Goal: Task Accomplishment & Management: Manage account settings

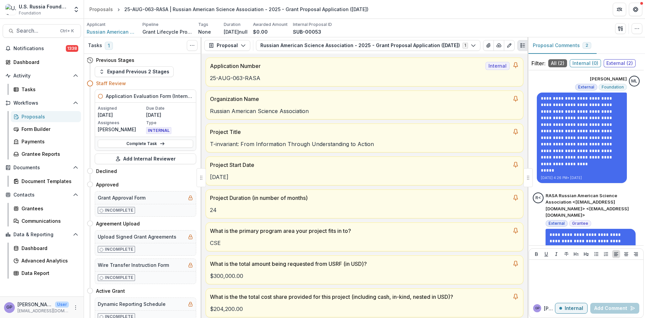
scroll to position [3480, 0]
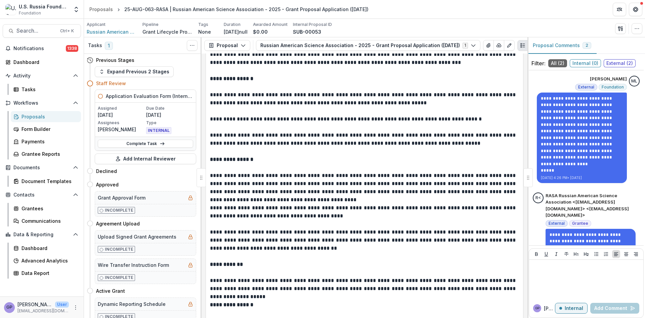
click at [30, 115] on div "Proposals" at bounding box center [49, 116] width 54 height 7
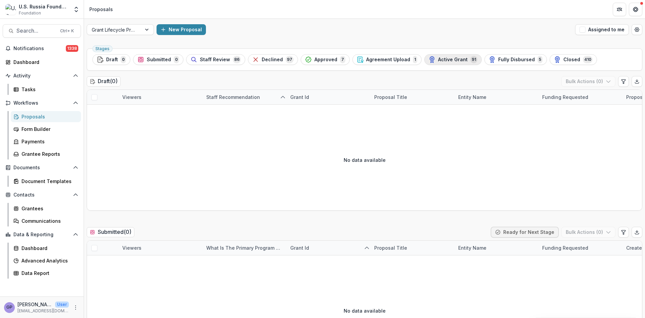
click at [436, 56] on div "Active Grant 91" at bounding box center [453, 59] width 49 height 7
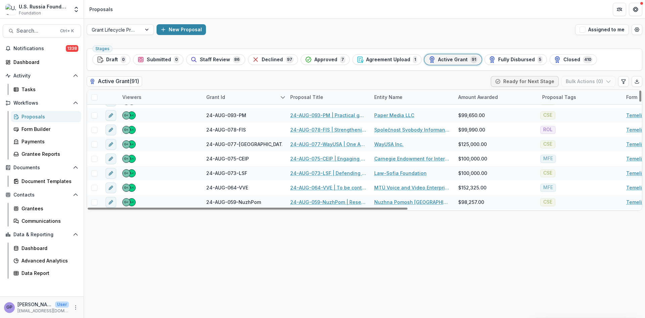
scroll to position [347, 0]
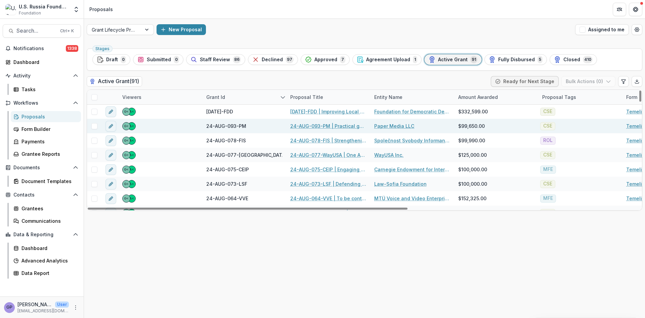
click at [307, 123] on link "24-AUG-093-PM | Practical guide for [DEMOGRAPHIC_DATA] immigrants moving to [GE…" at bounding box center [328, 125] width 76 height 7
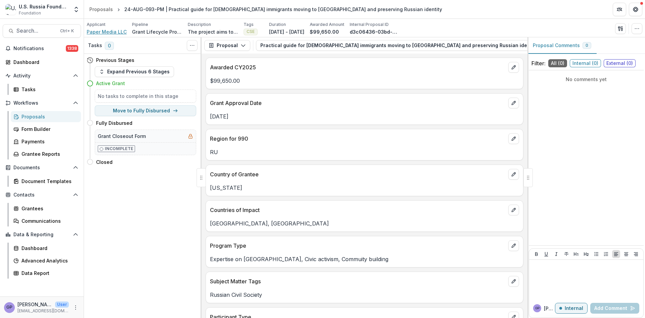
click at [108, 31] on span "Paper Media LLC" at bounding box center [107, 31] width 40 height 7
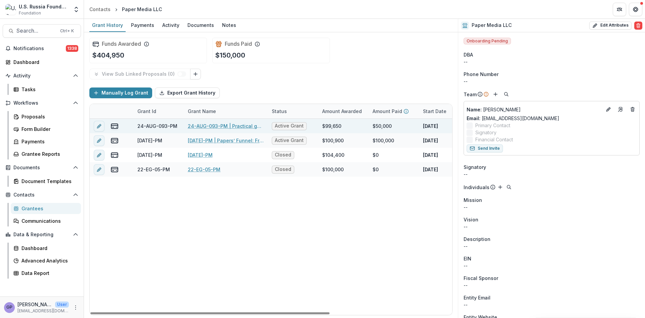
click at [200, 126] on link "24-AUG-093-PM | Practical guide for [DEMOGRAPHIC_DATA] immigrants moving to [GE…" at bounding box center [226, 125] width 76 height 7
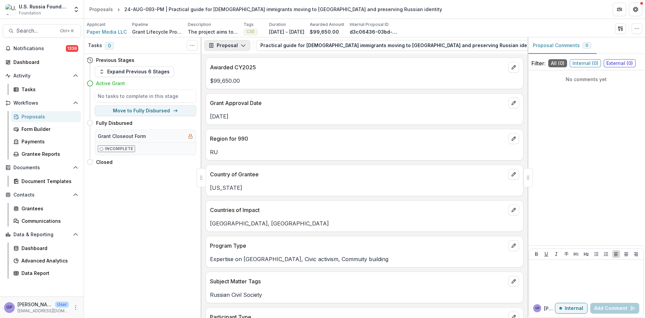
click at [242, 43] on icon "button" at bounding box center [243, 45] width 5 height 5
click at [242, 82] on div "Reports" at bounding box center [249, 82] width 62 height 7
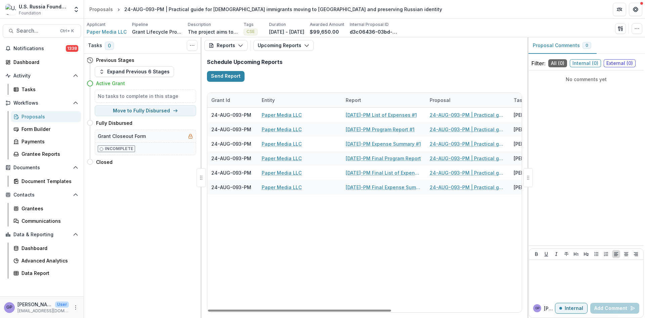
click at [394, 242] on div "24-AUG-093-PM Paper Media LLC [DATE]-PM List of Expenses #1 24-AUG-093-PM | Pra…" at bounding box center [476, 210] width 538 height 204
click at [105, 32] on span "Paper Media LLC" at bounding box center [107, 31] width 40 height 7
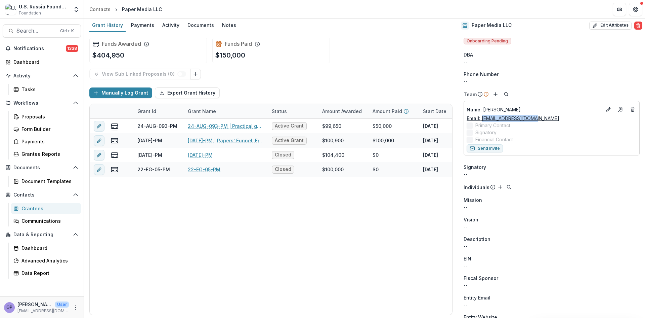
drag, startPoint x: 533, startPoint y: 120, endPoint x: 482, endPoint y: 119, distance: 50.8
click at [482, 119] on div "Email: [EMAIL_ADDRESS][DOMAIN_NAME]" at bounding box center [552, 118] width 170 height 7
copy link "[EMAIL_ADDRESS][DOMAIN_NAME]"
click at [494, 92] on icon "Add" at bounding box center [495, 93] width 5 height 5
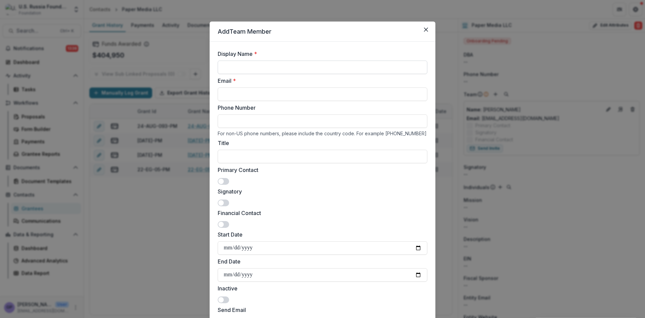
click at [267, 63] on input "Display Name *" at bounding box center [323, 66] width 210 height 13
paste input "**********"
type input "**********"
click at [242, 89] on input "Email *" at bounding box center [323, 93] width 210 height 13
paste input "**********"
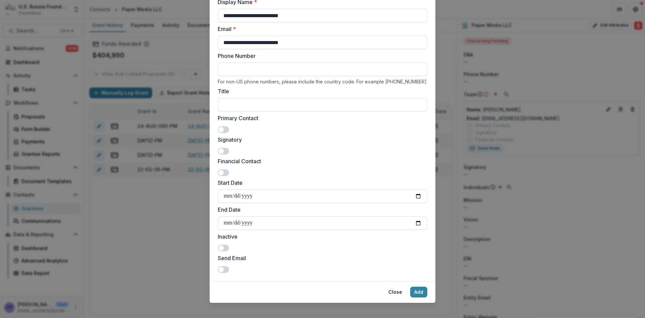
scroll to position [58, 0]
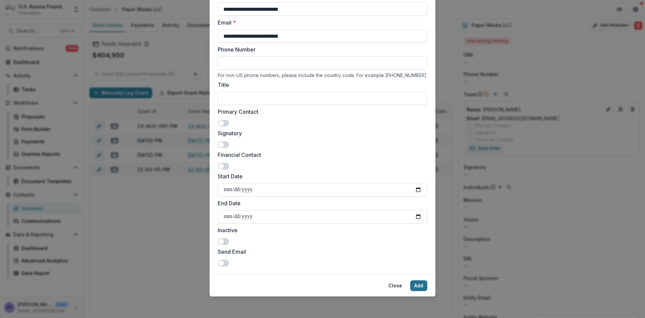
type input "**********"
click at [421, 282] on button "Add" at bounding box center [418, 285] width 17 height 11
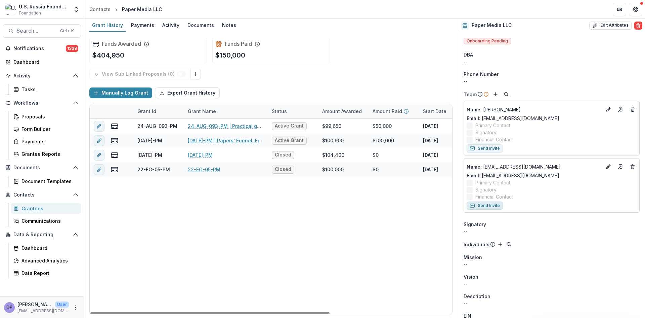
click at [494, 205] on button "Send Invite" at bounding box center [485, 205] width 36 height 8
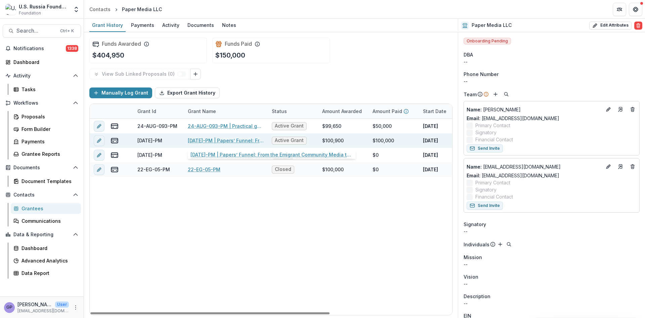
click at [202, 138] on link "[DATE]-PM | Papers’ Funnel: From the Emigrant Community Media to the Commercial…" at bounding box center [226, 140] width 76 height 7
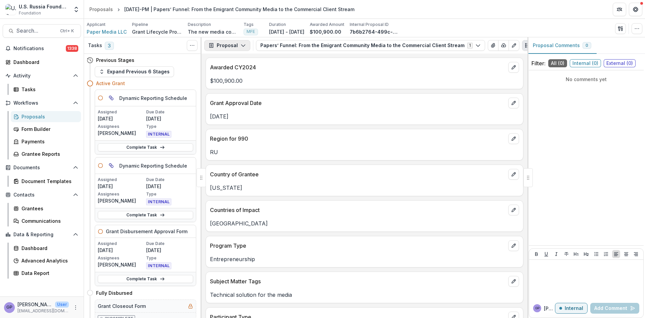
click at [244, 44] on icon "button" at bounding box center [243, 45] width 5 height 5
click at [235, 70] on div "Payments" at bounding box center [249, 71] width 62 height 7
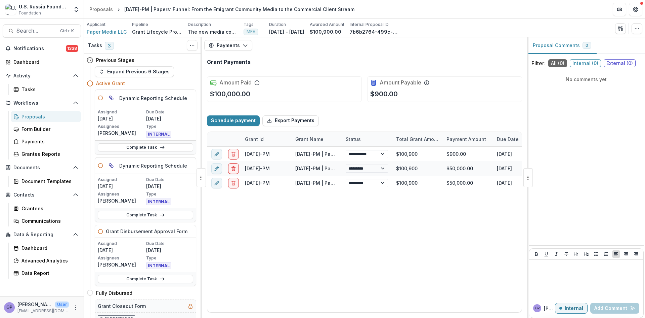
select select "****"
click at [243, 44] on icon "button" at bounding box center [245, 45] width 5 height 5
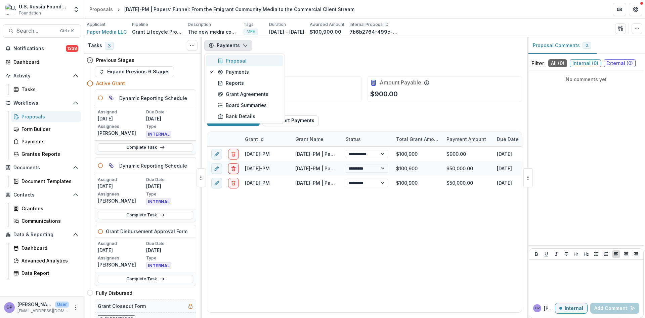
select select "****"
click at [245, 45] on icon "button" at bounding box center [245, 45] width 5 height 5
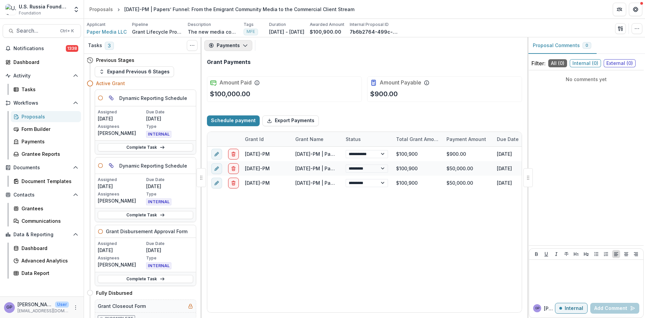
click at [244, 45] on icon "button" at bounding box center [245, 45] width 5 height 5
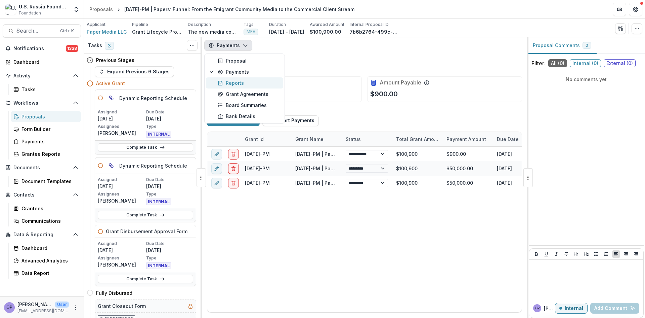
click at [228, 82] on div "Reports" at bounding box center [249, 82] width 62 height 7
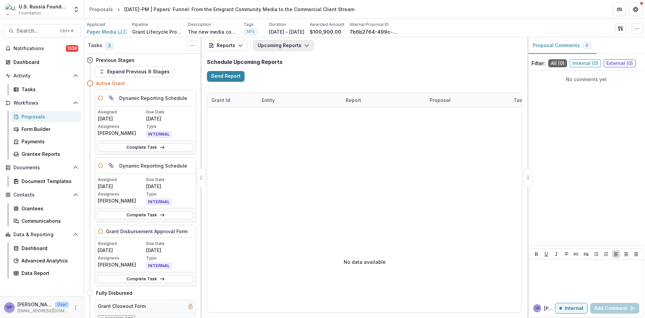
click at [308, 43] on button "Upcoming Reports" at bounding box center [283, 45] width 60 height 11
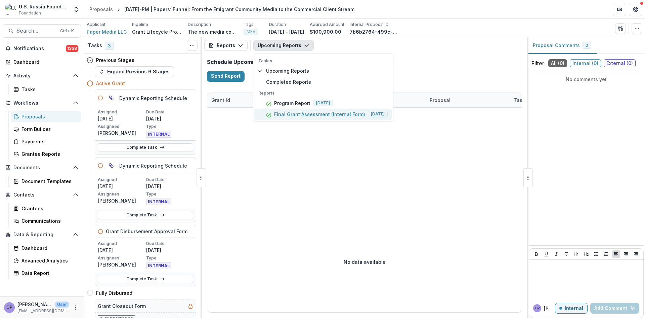
click at [304, 112] on p "Final Grant Assessment (Internal Form)" at bounding box center [319, 114] width 91 height 7
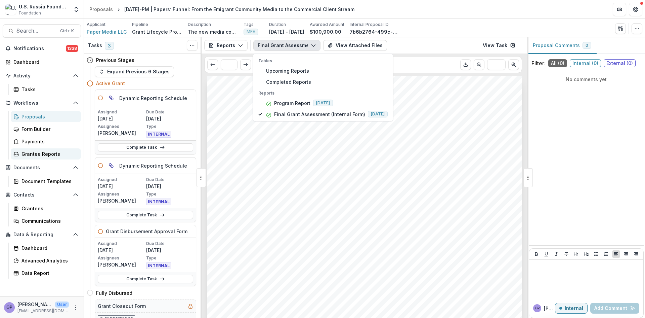
click at [32, 154] on div "Grantee Reports" at bounding box center [49, 153] width 54 height 7
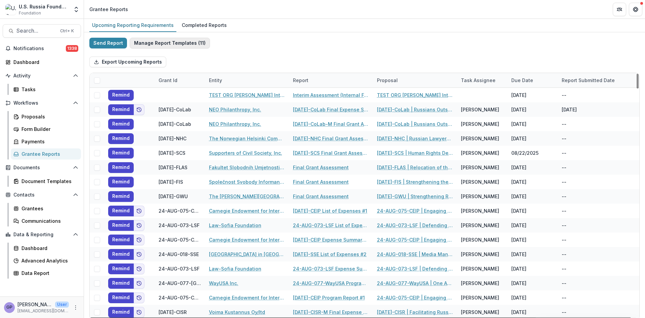
click at [173, 40] on button "Manage Report Templates ( 11 )" at bounding box center [170, 43] width 80 height 11
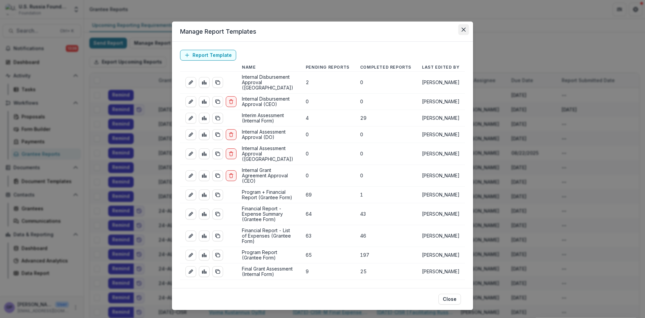
click at [464, 27] on button "Close" at bounding box center [463, 29] width 11 height 11
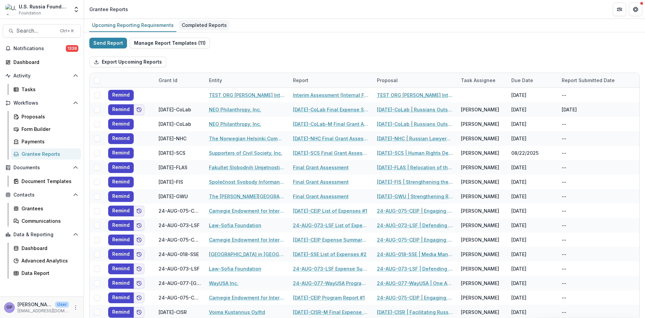
click at [198, 24] on div "Completed Reports" at bounding box center [204, 25] width 50 height 10
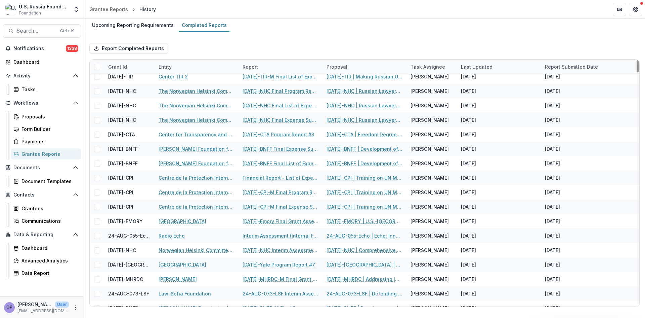
scroll to position [1199, 0]
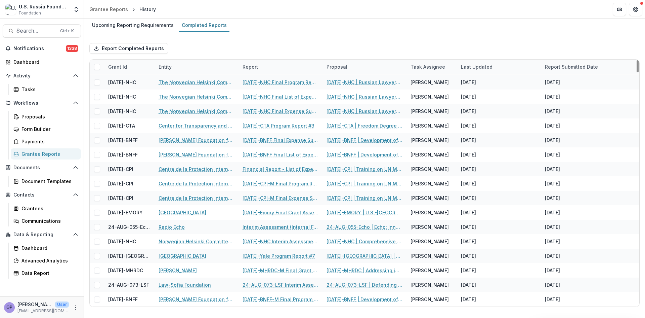
click at [123, 64] on div "Grant Id" at bounding box center [117, 66] width 27 height 7
click at [126, 106] on span "Sort Descending" at bounding box center [137, 108] width 39 height 6
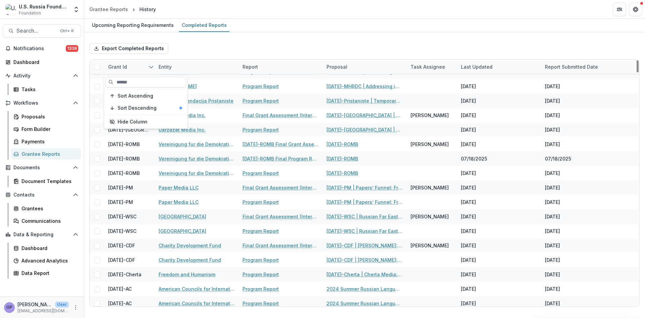
scroll to position [1703, 0]
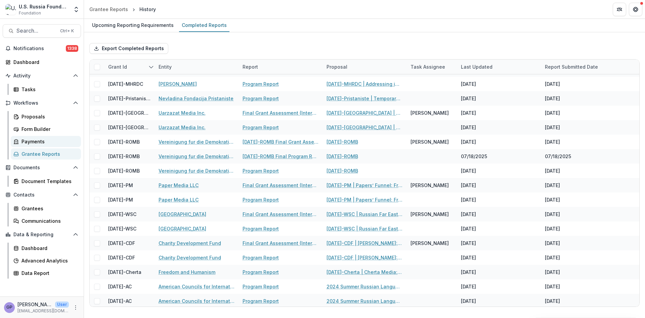
click at [30, 139] on div "Payments" at bounding box center [49, 141] width 54 height 7
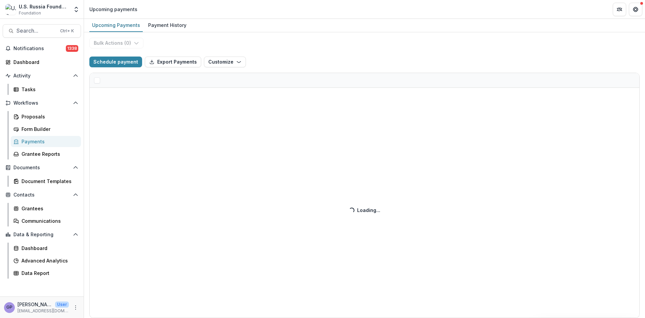
select select "******"
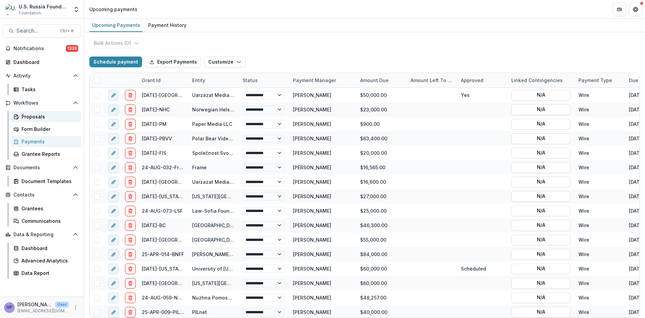
click at [31, 115] on div "Proposals" at bounding box center [49, 116] width 54 height 7
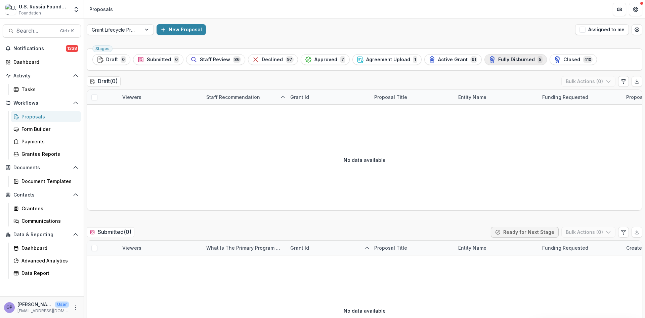
click at [503, 57] on span "Fully Disbursed" at bounding box center [516, 60] width 37 height 6
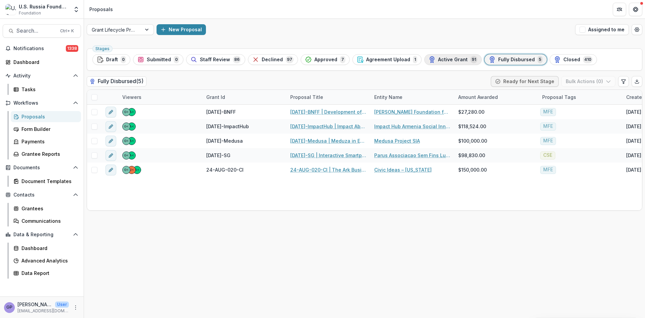
click at [441, 58] on span "Active Grant" at bounding box center [453, 60] width 30 height 6
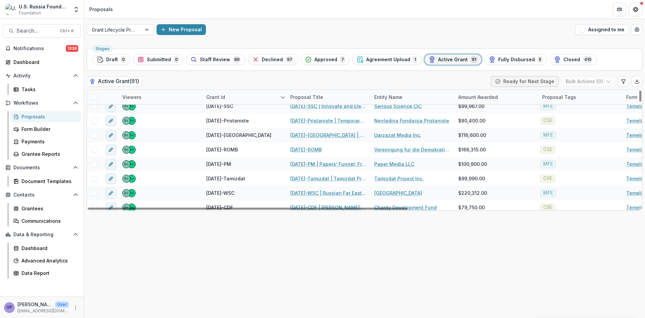
scroll to position [896, 0]
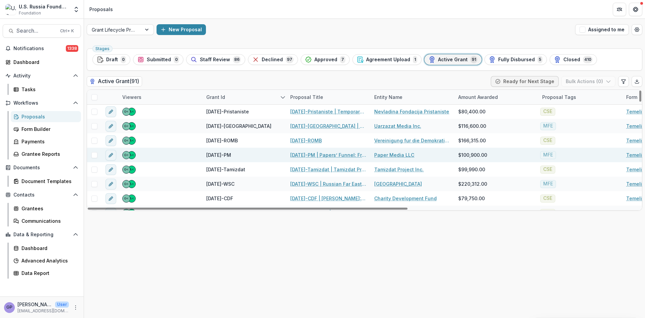
click at [317, 154] on link "[DATE]-PM | Papers’ Funnel: From the Emigrant Community Media to the Commercial…" at bounding box center [328, 154] width 76 height 7
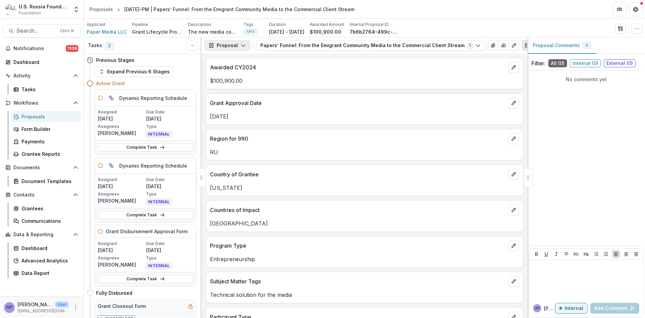
click at [242, 43] on icon "button" at bounding box center [243, 45] width 5 height 5
click at [549, 270] on div at bounding box center [586, 279] width 109 height 34
click at [242, 45] on icon "button" at bounding box center [243, 45] width 5 height 5
click at [238, 71] on div "Payments" at bounding box center [249, 71] width 62 height 7
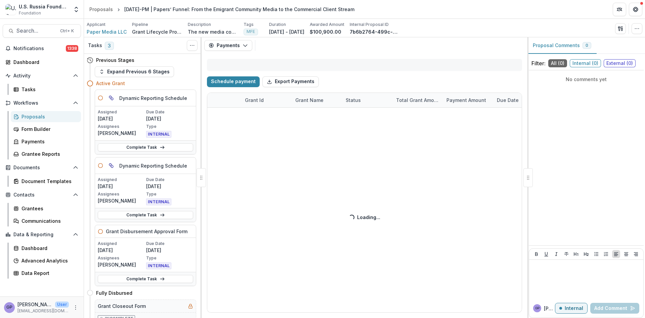
select select "****"
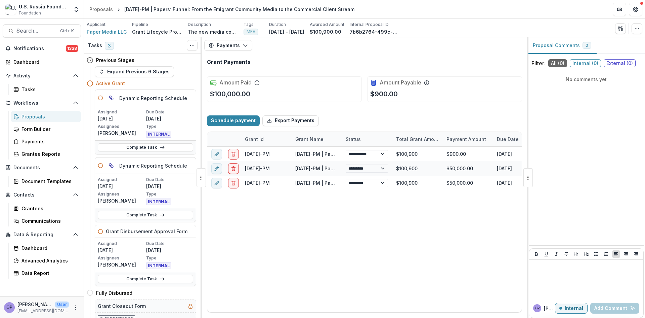
select select "****"
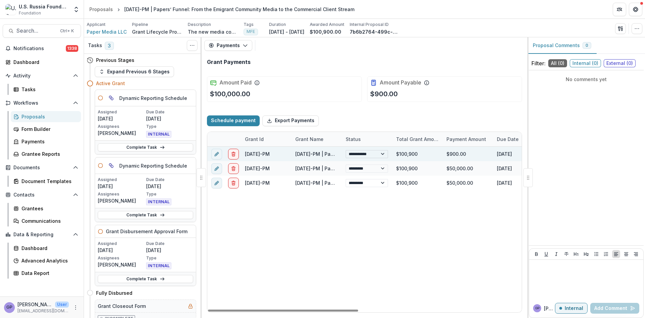
click at [382, 154] on select "**********" at bounding box center [367, 154] width 42 height 8
click at [346, 150] on select "**********" at bounding box center [367, 154] width 42 height 8
select select "**********"
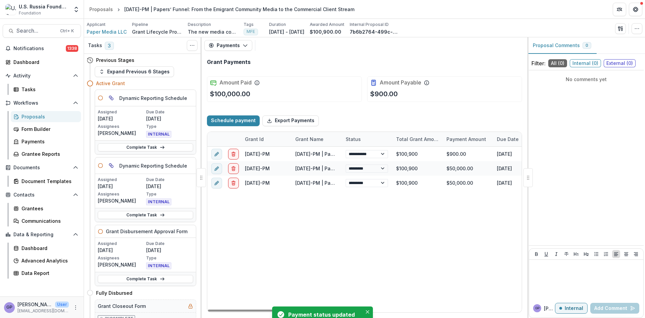
select select "******"
select select "****"
click at [245, 44] on icon "button" at bounding box center [245, 45] width 5 height 5
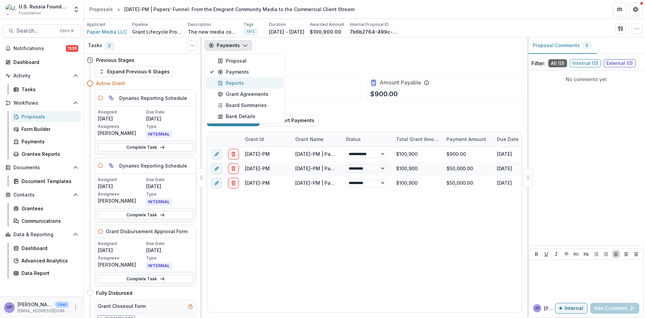
click at [234, 81] on div "Reports" at bounding box center [249, 82] width 62 height 7
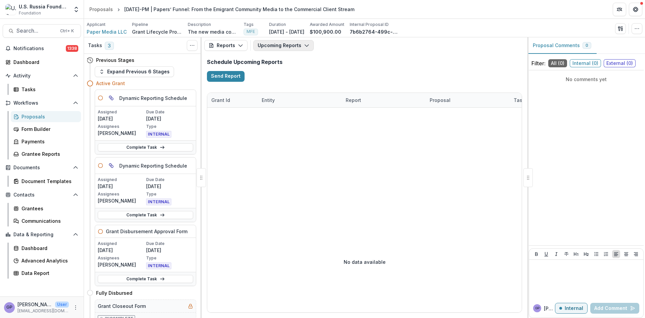
click at [304, 45] on icon "button" at bounding box center [306, 45] width 5 height 5
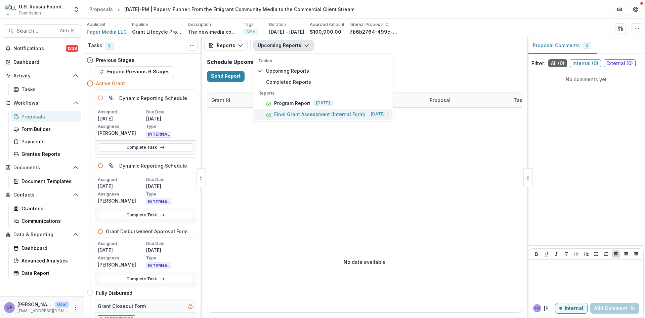
click at [293, 115] on p "Final Grant Assessment (Internal Form)" at bounding box center [319, 114] width 91 height 7
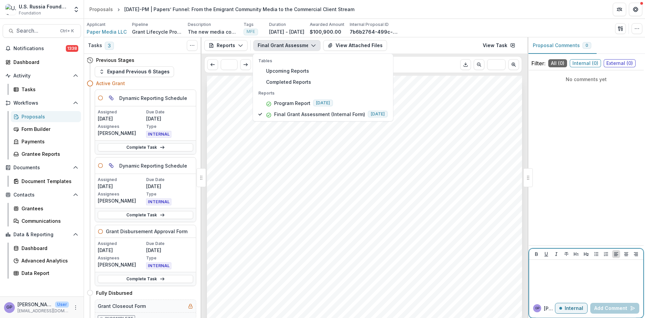
click at [563, 269] on div at bounding box center [586, 279] width 109 height 34
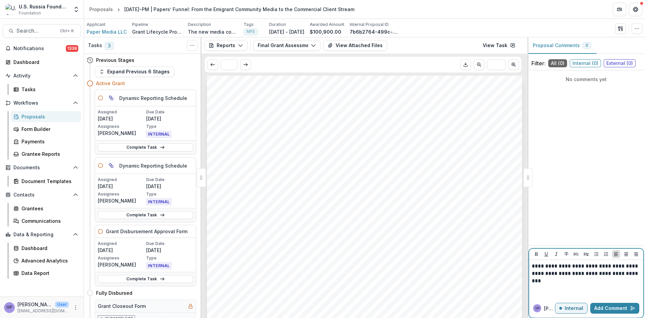
click at [580, 274] on p "**********" at bounding box center [586, 269] width 109 height 15
click at [581, 265] on p "**********" at bounding box center [586, 269] width 109 height 15
click at [587, 266] on p "**********" at bounding box center [586, 269] width 109 height 15
click at [618, 266] on p "**********" at bounding box center [586, 269] width 109 height 15
click at [583, 273] on p "**********" at bounding box center [586, 269] width 109 height 15
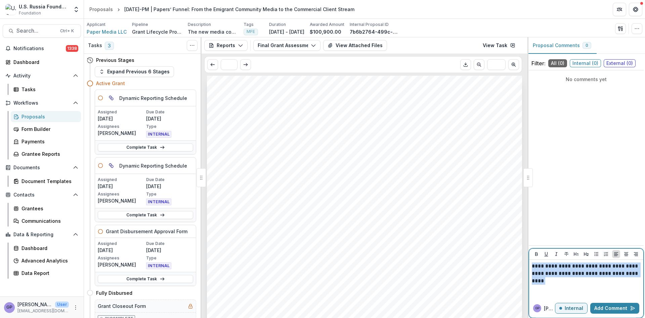
drag, startPoint x: 532, startPoint y: 265, endPoint x: 623, endPoint y: 273, distance: 91.7
click at [630, 273] on p "**********" at bounding box center [586, 269] width 109 height 15
copy p "**********"
drag, startPoint x: 629, startPoint y: 274, endPoint x: 529, endPoint y: 263, distance: 101.0
click at [528, 263] on div "**********" at bounding box center [587, 177] width 118 height 280
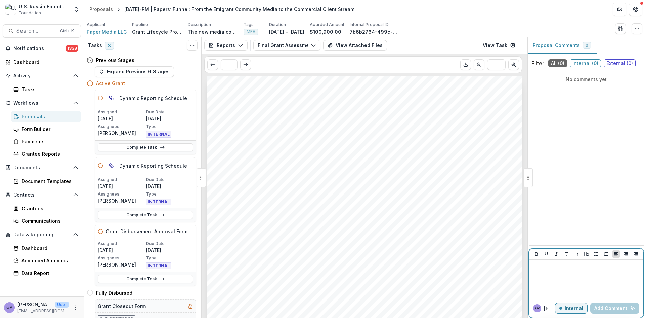
click at [538, 265] on p at bounding box center [586, 265] width 109 height 7
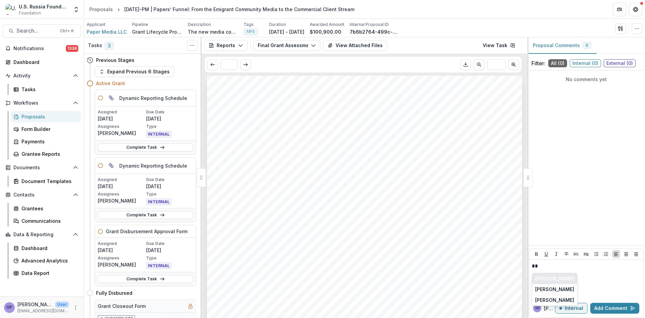
click at [550, 278] on button "[PERSON_NAME]" at bounding box center [554, 278] width 45 height 11
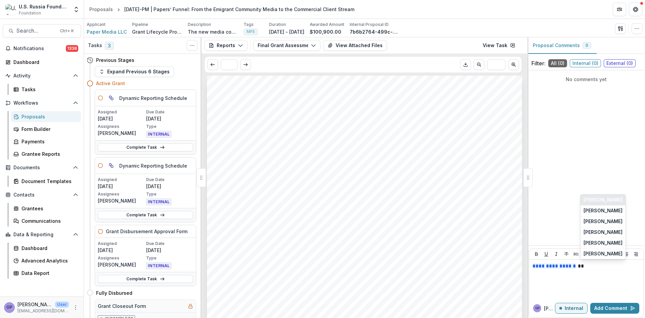
click at [604, 198] on button "[PERSON_NAME]" at bounding box center [603, 199] width 45 height 11
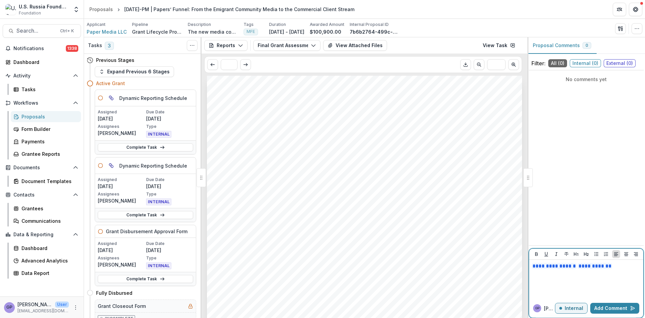
drag, startPoint x: 618, startPoint y: 267, endPoint x: 627, endPoint y: 267, distance: 9.1
click at [626, 267] on p "**********" at bounding box center [586, 265] width 109 height 7
click at [623, 307] on button "Add Comment" at bounding box center [614, 307] width 49 height 11
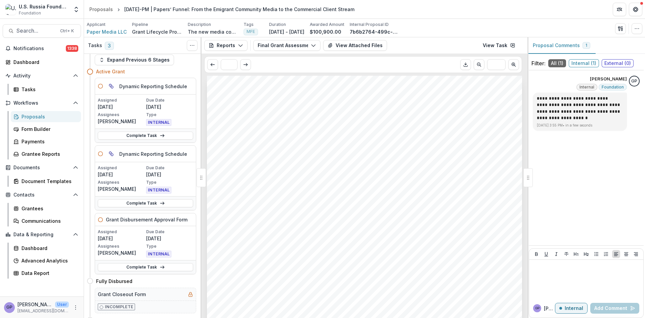
scroll to position [21, 0]
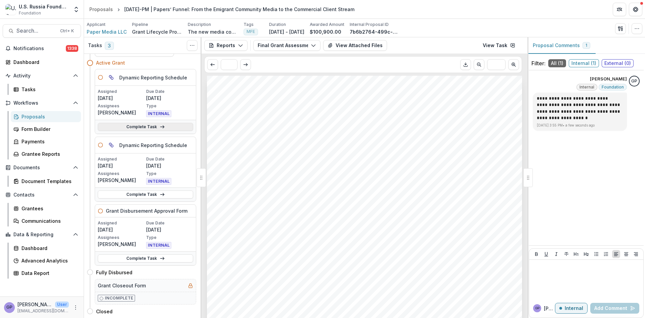
click at [152, 124] on link "Complete Task" at bounding box center [145, 127] width 95 height 8
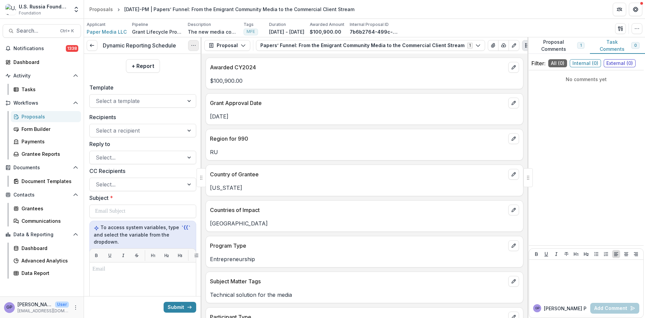
click at [194, 42] on button "Options" at bounding box center [193, 45] width 11 height 11
click at [158, 73] on button "Cancel Task" at bounding box center [161, 74] width 72 height 11
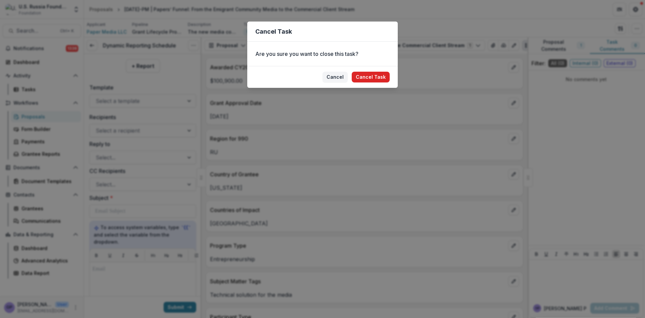
click at [367, 76] on button "Cancel Task" at bounding box center [371, 77] width 38 height 11
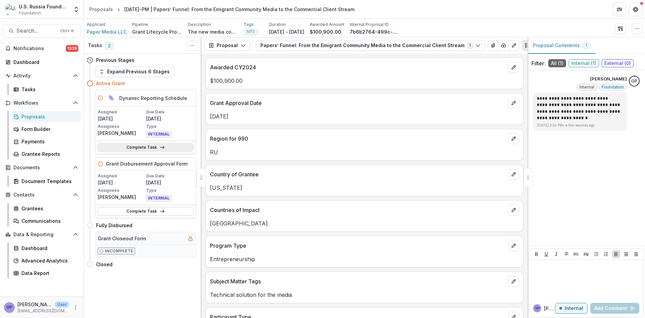
click at [162, 146] on icon at bounding box center [162, 147] width 5 height 5
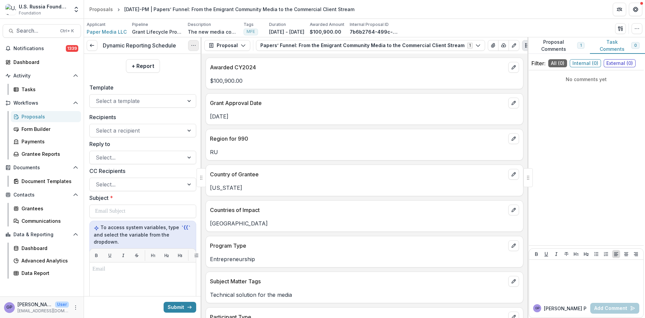
click at [195, 43] on icon "Options" at bounding box center [193, 45] width 5 height 5
click at [164, 74] on button "Cancel Task" at bounding box center [161, 74] width 72 height 11
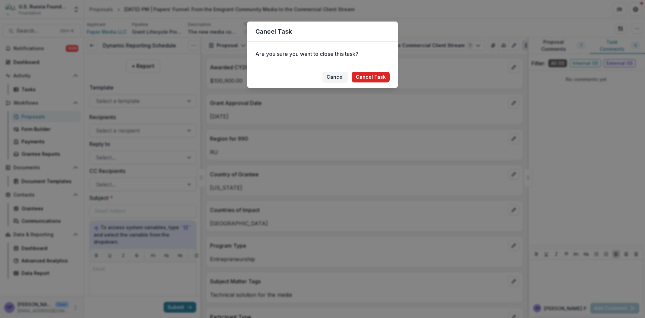
click at [365, 78] on button "Cancel Task" at bounding box center [371, 77] width 38 height 11
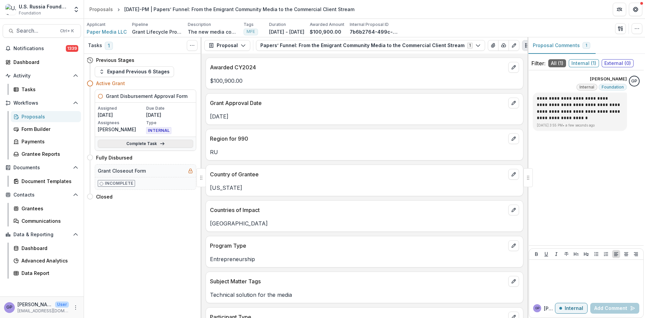
click at [156, 141] on link "Complete Task" at bounding box center [145, 143] width 95 height 8
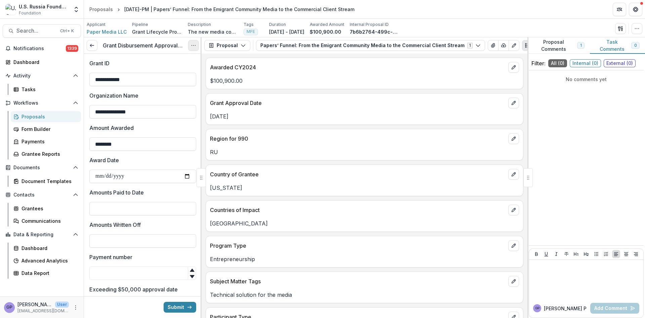
click at [195, 44] on icon "Options" at bounding box center [193, 45] width 5 height 5
click at [155, 75] on button "Cancel Task" at bounding box center [161, 74] width 72 height 11
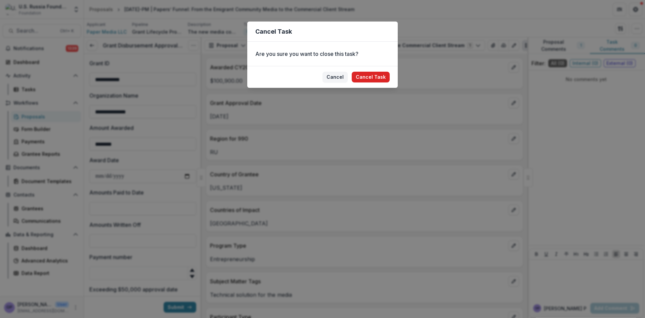
click at [375, 75] on button "Cancel Task" at bounding box center [371, 77] width 38 height 11
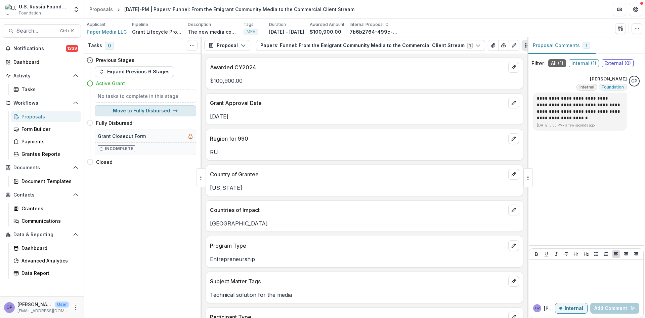
click at [167, 109] on button "Move to Fully Disbursed" at bounding box center [145, 110] width 101 height 11
select select "**********"
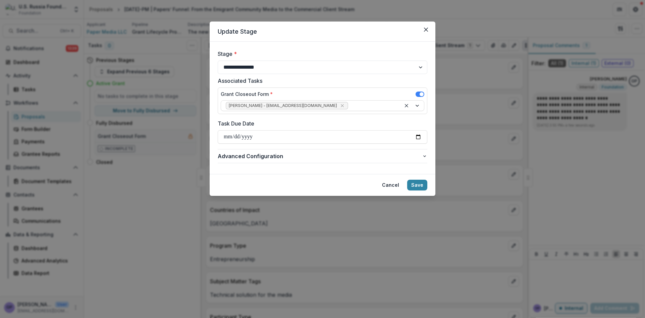
click at [427, 29] on icon "Close" at bounding box center [426, 30] width 4 height 4
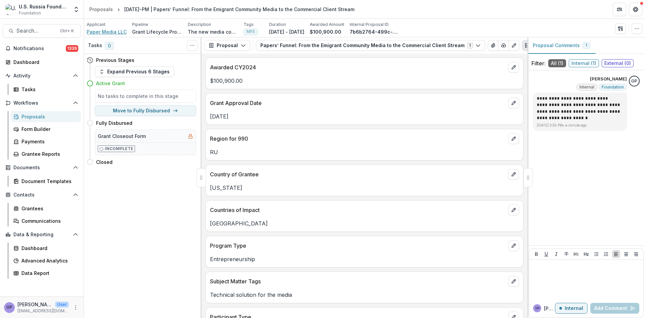
click at [104, 31] on span "Paper Media LLC" at bounding box center [107, 31] width 40 height 7
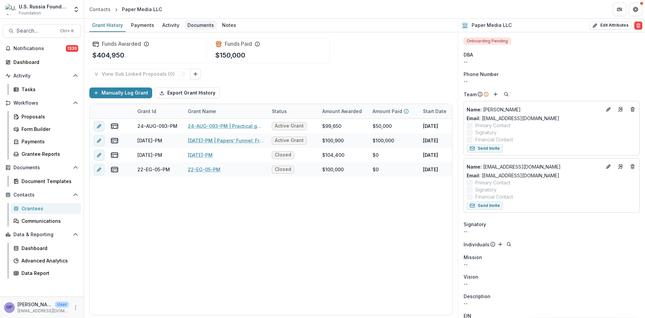
click at [195, 25] on div "Documents" at bounding box center [201, 25] width 32 height 10
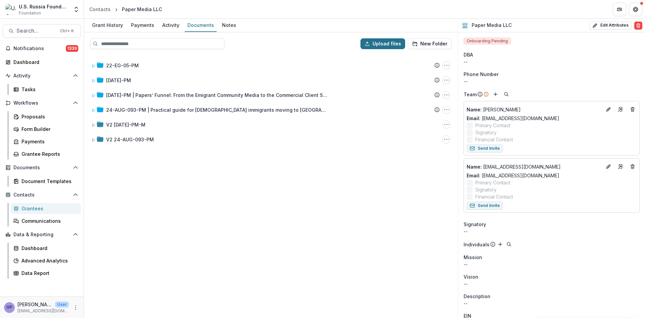
click at [379, 42] on button "Upload files" at bounding box center [383, 43] width 45 height 11
type input "**********"
click at [188, 207] on div "22-EG-05-PM Submission Temelio Proposal Attached proposal documents Report Task…" at bounding box center [271, 185] width 373 height 262
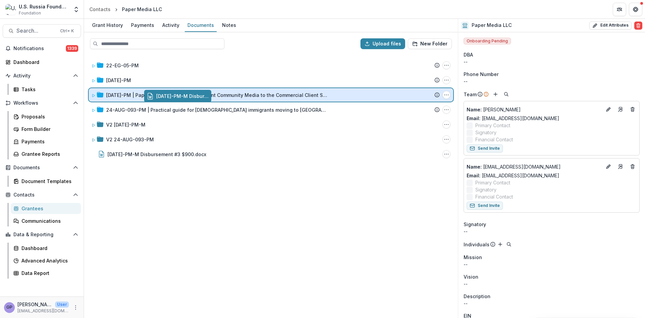
drag, startPoint x: 153, startPoint y: 152, endPoint x: 208, endPoint y: 95, distance: 79.9
click at [208, 95] on div "Upload files New Folder 22-EG-05-PM Submission Temelio Proposal Attached propos…" at bounding box center [271, 174] width 374 height 285
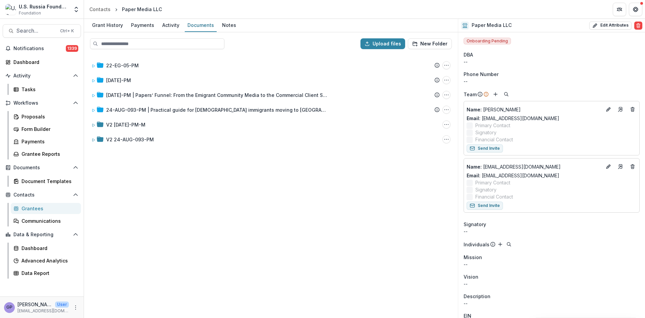
click at [340, 266] on div "22-EG-05-PM Submission Temelio Proposal Attached proposal documents Report Task…" at bounding box center [271, 185] width 373 height 262
click at [31, 116] on div "Proposals" at bounding box center [49, 116] width 54 height 7
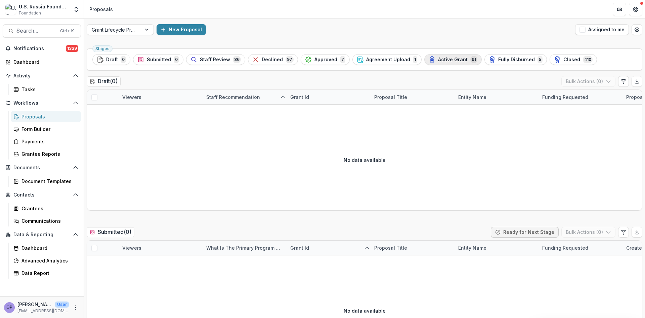
click at [438, 57] on span "Active Grant" at bounding box center [453, 60] width 30 height 6
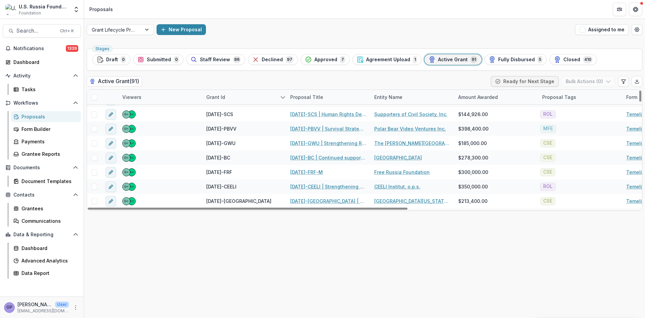
scroll to position [1064, 0]
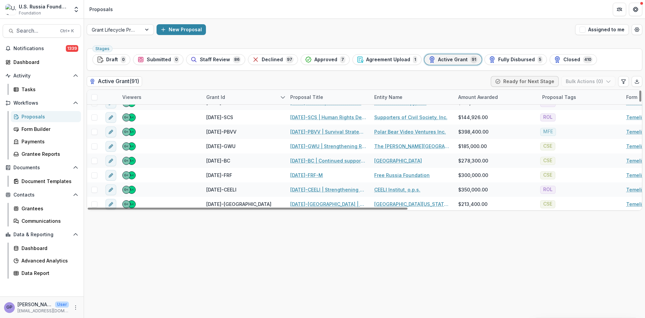
click at [308, 94] on div "Proposal Title" at bounding box center [306, 96] width 41 height 7
click at [313, 135] on span "Sort Descending" at bounding box center [319, 138] width 39 height 6
click at [361, 243] on div "Stages Draft 0 Submitted 0 Staff Review 86 Declined 97 Approved 7 Agreement Upl…" at bounding box center [364, 182] width 561 height 272
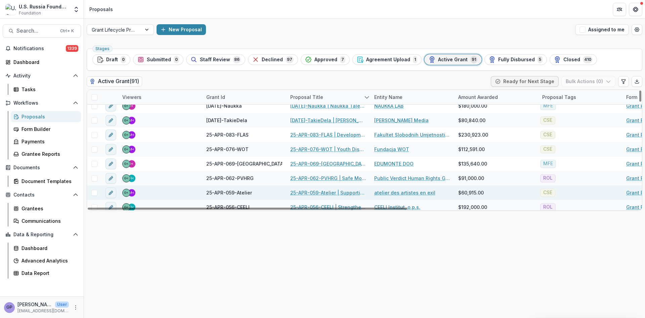
scroll to position [0, 0]
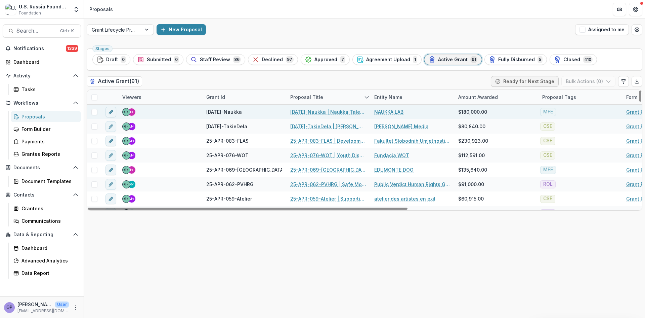
click at [326, 112] on link "[DATE]-Naukka | Naukka Talents: Empowering Russian STEM Professionals for Globa…" at bounding box center [328, 111] width 76 height 7
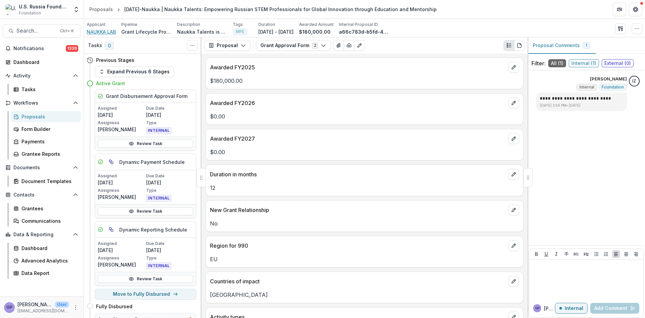
click at [107, 32] on span "NAUKKA LAB" at bounding box center [101, 31] width 29 height 7
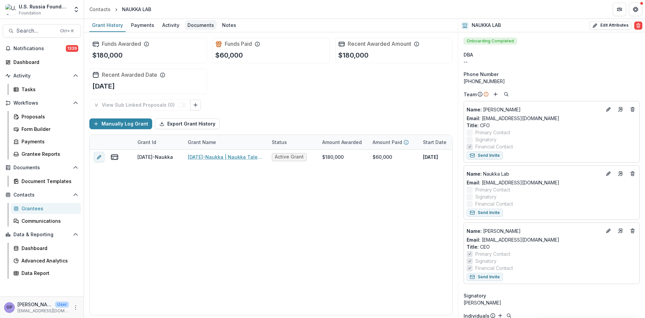
click at [199, 25] on div "Documents" at bounding box center [201, 25] width 32 height 10
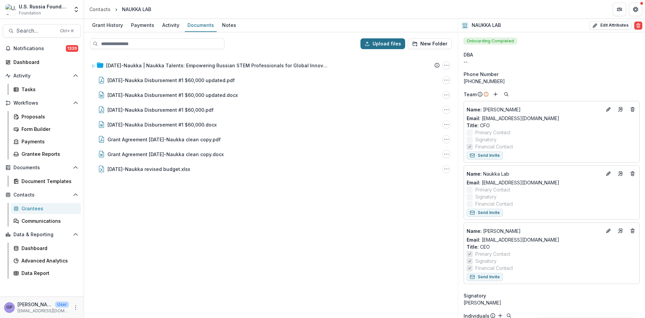
click at [383, 42] on button "Upload files" at bounding box center [383, 43] width 45 height 11
type input "**********"
click at [253, 239] on div "[DATE]-Naukka | Naukka Talents: Empowering Russian STEM Professionals for Globa…" at bounding box center [271, 185] width 373 height 262
click at [283, 261] on div "[DATE]-Naukka | Naukka Talents: Empowering Russian STEM Professionals for Globa…" at bounding box center [271, 185] width 373 height 262
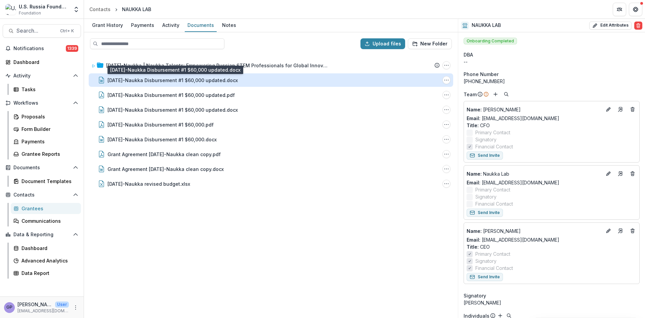
click at [219, 80] on div "[DATE]-Naukka Disbursement #1 $60,000 updated.docx" at bounding box center [173, 80] width 130 height 7
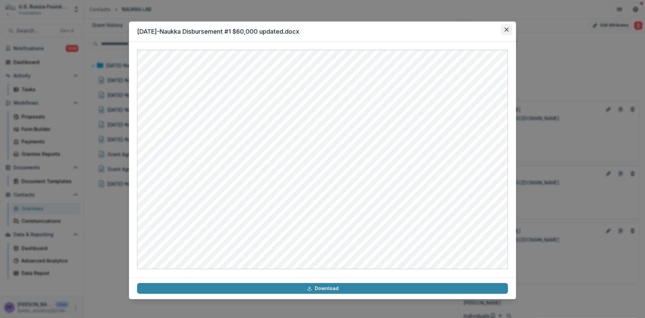
click at [507, 27] on button "Close" at bounding box center [506, 29] width 11 height 11
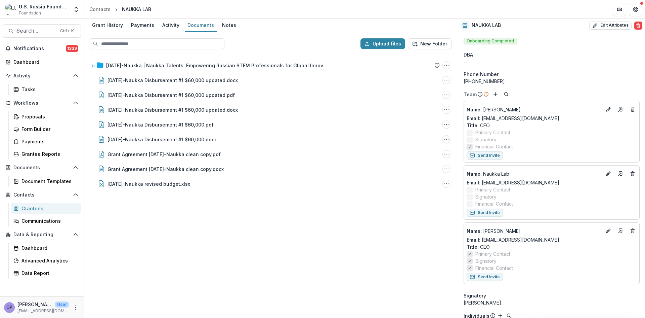
click at [282, 230] on div "[DATE]-Naukka | Naukka Talents: Empowering Russian STEM Professionals for Globa…" at bounding box center [271, 185] width 373 height 262
click at [28, 115] on div "Proposals" at bounding box center [49, 116] width 54 height 7
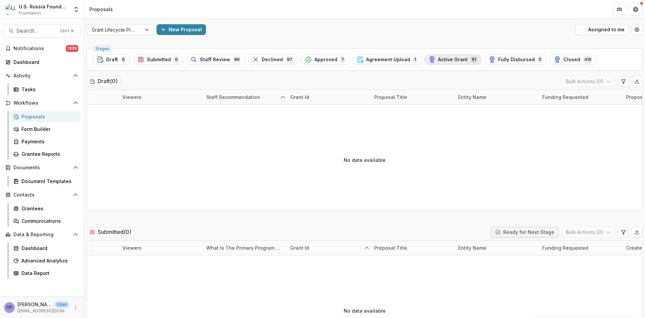
click at [438, 58] on span "Active Grant" at bounding box center [453, 60] width 30 height 6
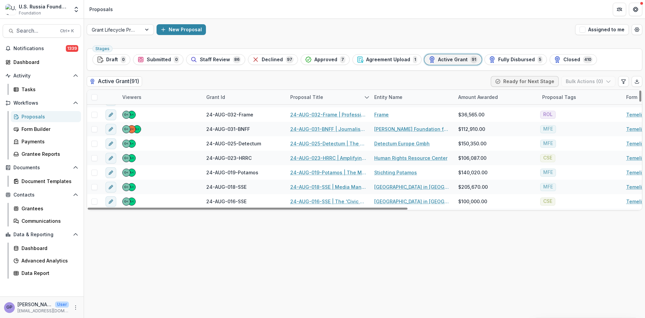
scroll to position [493, 0]
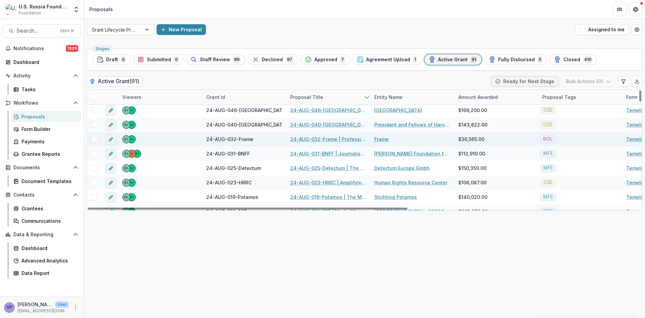
click at [326, 138] on link "24-AUG-032-Frame | Professional Development Program for Human Rights Defenders …" at bounding box center [328, 138] width 76 height 7
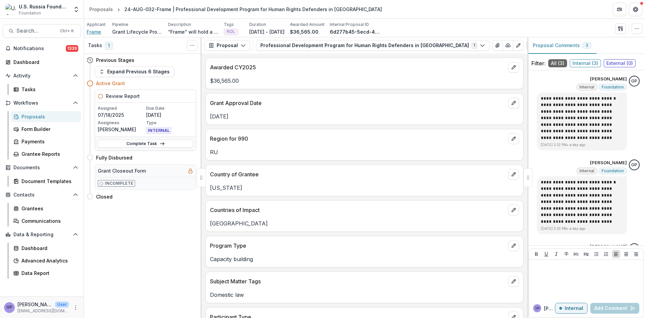
click at [94, 31] on span "Frame" at bounding box center [94, 31] width 14 height 7
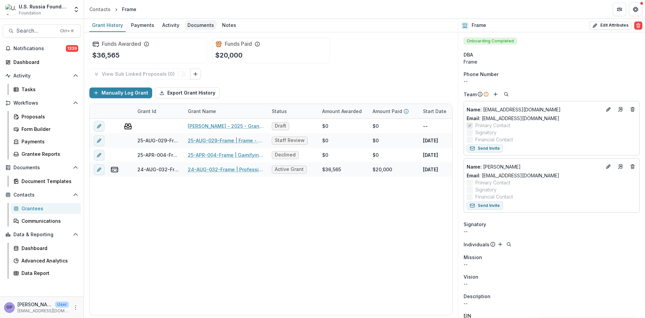
click at [196, 25] on div "Documents" at bounding box center [201, 25] width 32 height 10
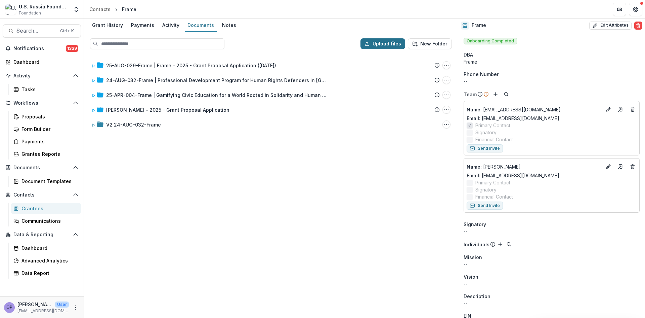
click at [379, 42] on button "Upload files" at bounding box center [383, 43] width 45 height 11
type input "**********"
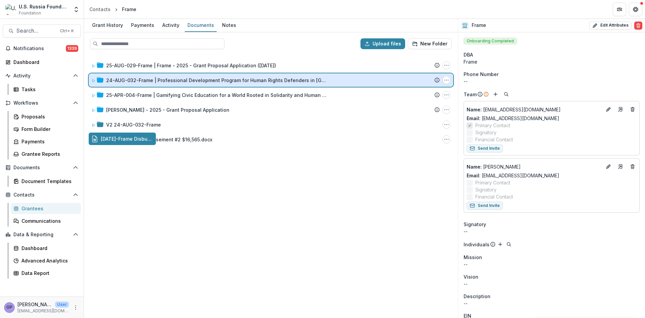
drag, startPoint x: 146, startPoint y: 139, endPoint x: 191, endPoint y: 80, distance: 73.8
click at [191, 80] on div "Upload files New Folder 25-AUG-029-Frame | Frame - 2025 - Grant Proposal Applic…" at bounding box center [271, 174] width 374 height 285
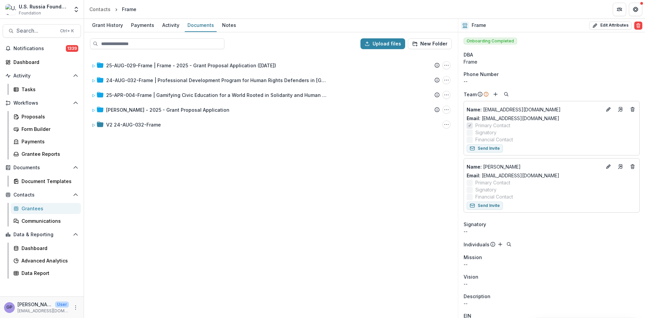
click at [305, 234] on div "25-AUG-029-Frame | Frame - 2025 - Grant Proposal Application ([DATE]) Submissio…" at bounding box center [271, 185] width 373 height 262
click at [30, 115] on div "Proposals" at bounding box center [49, 116] width 54 height 7
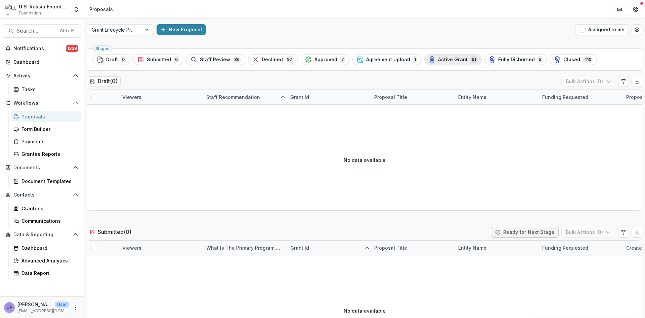
click at [438, 57] on span "Active Grant" at bounding box center [453, 60] width 30 height 6
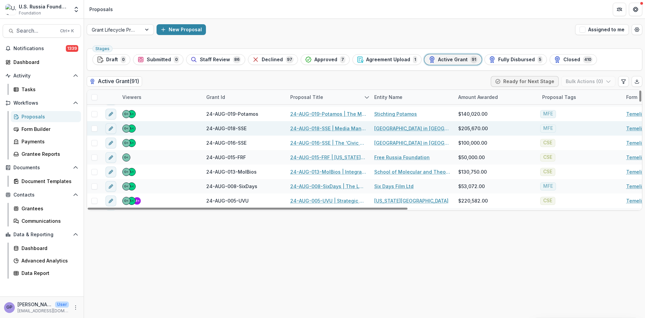
scroll to position [571, 0]
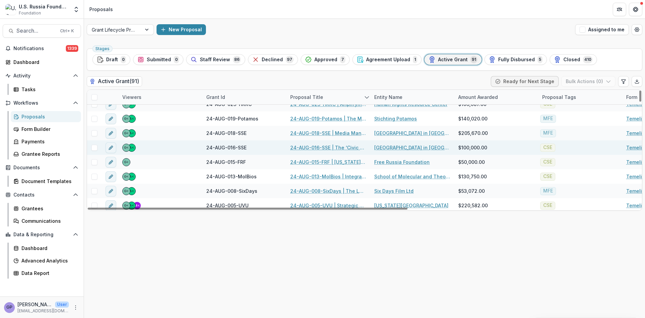
click at [319, 145] on link "24-AUG-016-SSE | The ‘Civic Education for Responsible Citizenship’ 2024-26 Proj…" at bounding box center [328, 147] width 76 height 7
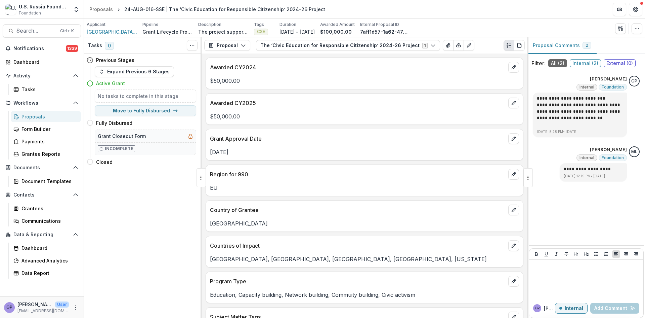
click at [100, 31] on span "[GEOGRAPHIC_DATA] in [GEOGRAPHIC_DATA]" at bounding box center [112, 31] width 50 height 7
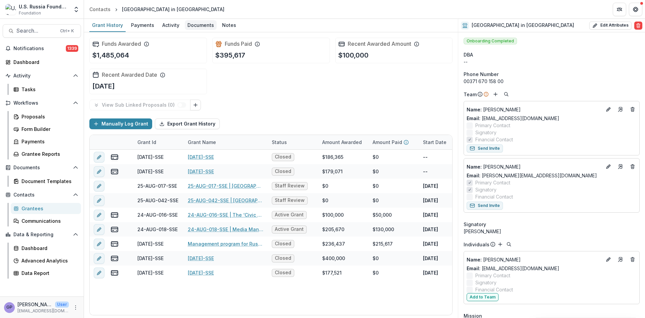
click at [194, 24] on div "Documents" at bounding box center [201, 25] width 32 height 10
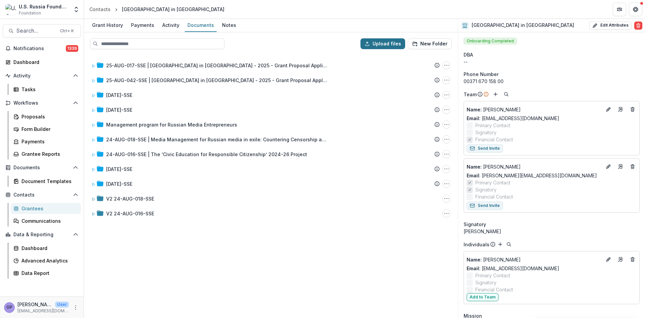
click at [384, 43] on button "Upload files" at bounding box center [383, 43] width 45 height 11
type input "**********"
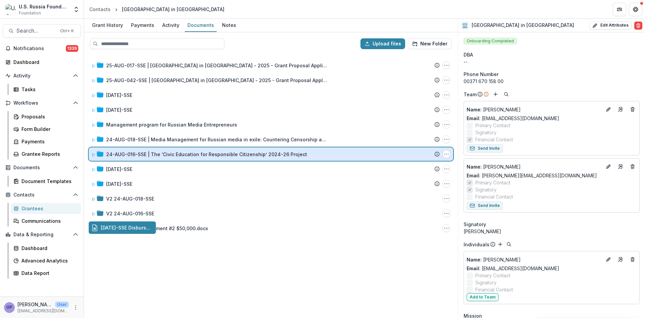
drag, startPoint x: 166, startPoint y: 227, endPoint x: 206, endPoint y: 153, distance: 84.4
click at [206, 153] on div "Upload files New Folder 25-AUG-017-SSE | [GEOGRAPHIC_DATA] in [GEOGRAPHIC_DATA]…" at bounding box center [271, 174] width 374 height 285
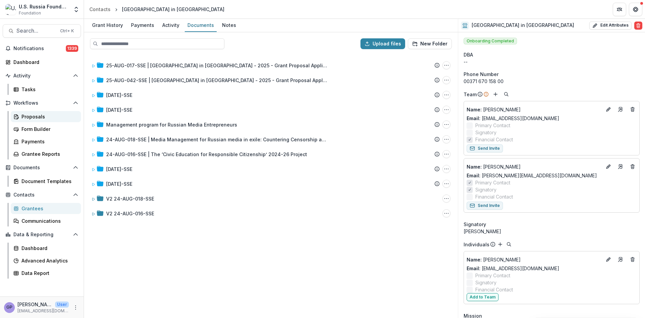
click at [30, 113] on link "Proposals" at bounding box center [46, 116] width 70 height 11
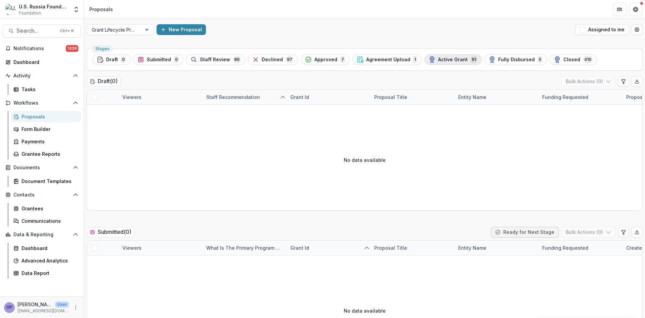
click at [451, 57] on span "Active Grant" at bounding box center [453, 60] width 30 height 6
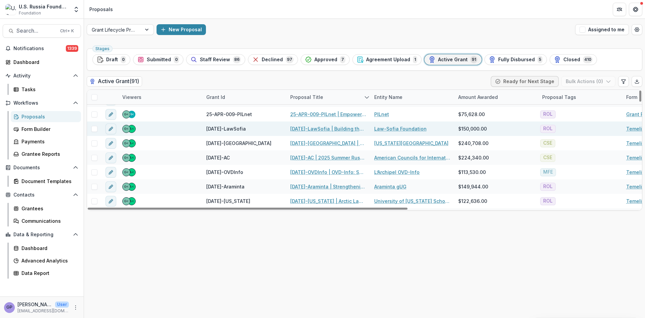
scroll to position [224, 0]
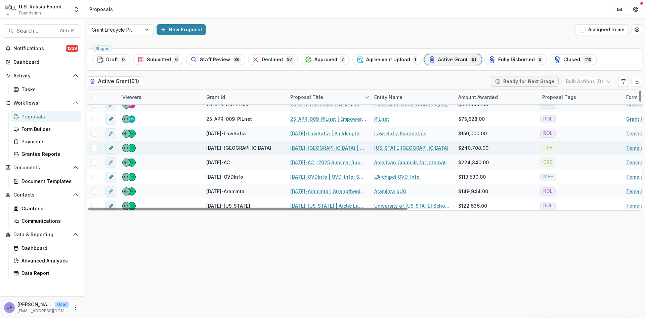
click at [328, 147] on link "[DATE]-[GEOGRAPHIC_DATA] | Expanding Opportunities for Undergraduates and MAs i…" at bounding box center [328, 147] width 76 height 7
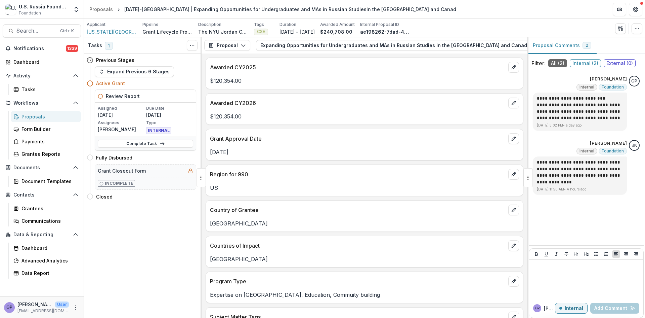
click at [113, 31] on span "[US_STATE][GEOGRAPHIC_DATA]" at bounding box center [112, 31] width 50 height 7
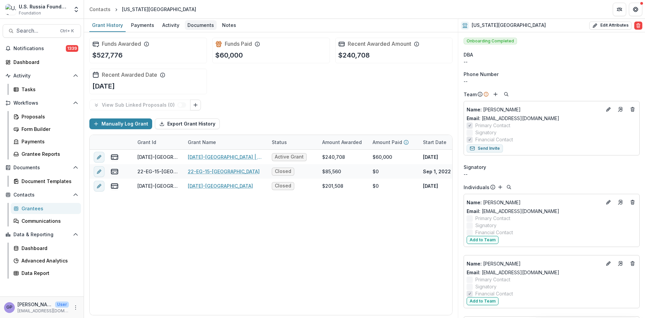
click at [202, 24] on div "Documents" at bounding box center [201, 25] width 32 height 10
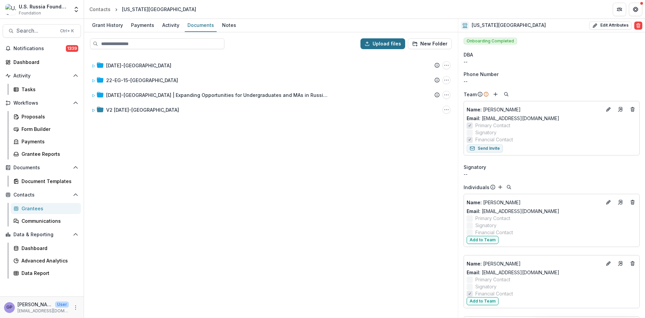
click at [380, 41] on button "Upload files" at bounding box center [383, 43] width 45 height 11
type input "**********"
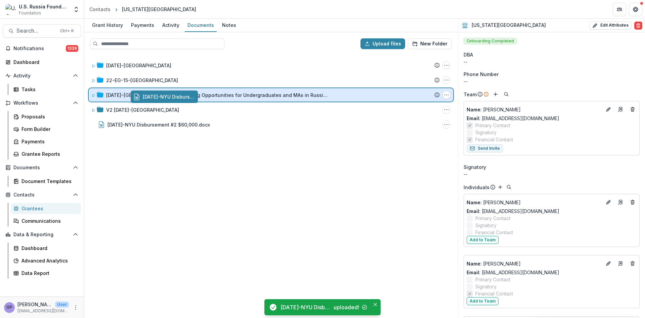
drag, startPoint x: 146, startPoint y: 123, endPoint x: 188, endPoint y: 96, distance: 50.1
click at [188, 96] on div "Upload files New Folder [DATE]-NYU Submission Temelio Proposal Attached proposa…" at bounding box center [271, 174] width 374 height 285
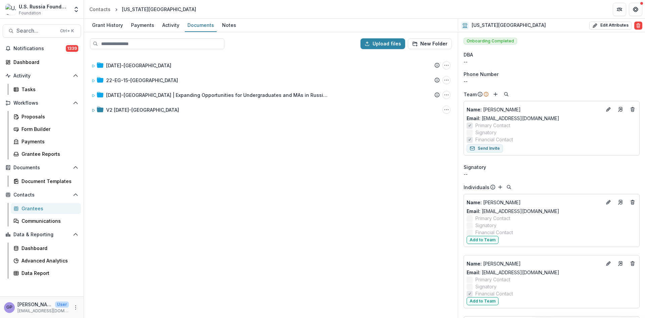
click at [160, 211] on div "[DATE]-NYU Submission Temelio Proposal Attached proposal documents Report Tasks…" at bounding box center [271, 185] width 373 height 262
click at [30, 116] on div "Proposals" at bounding box center [49, 116] width 54 height 7
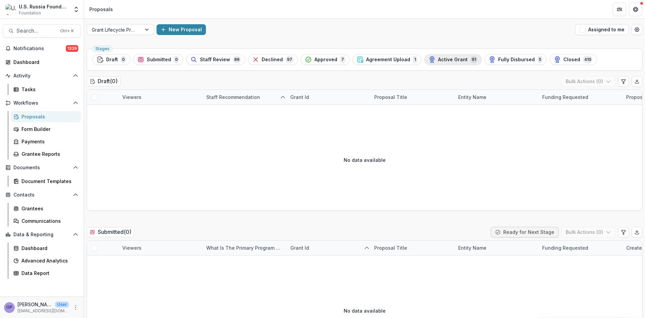
click at [438, 58] on span "Active Grant" at bounding box center [453, 60] width 30 height 6
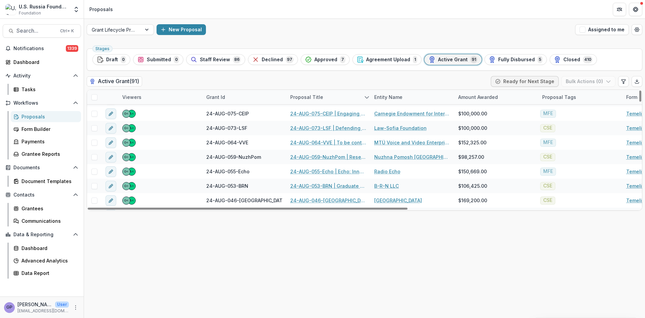
scroll to position [403, 0]
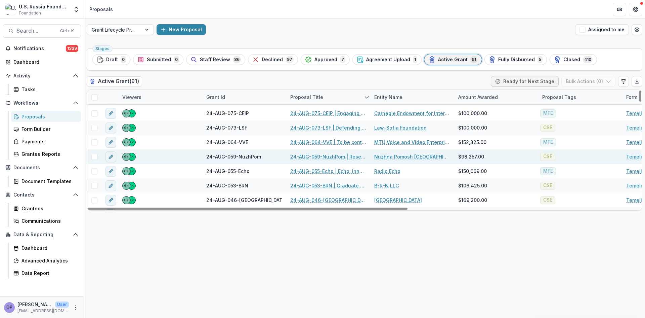
click at [310, 155] on link "24-AUG-059-NuzhPom | Research Bureau for Russian Civil Society" at bounding box center [328, 156] width 76 height 7
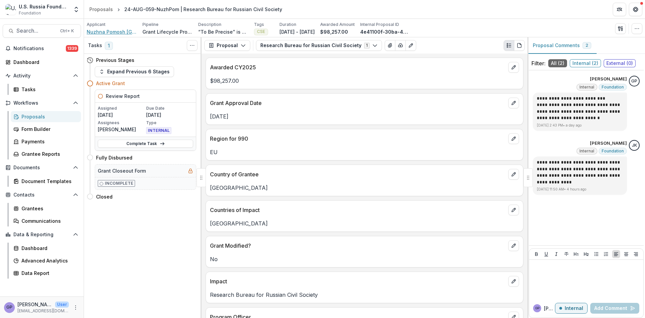
click at [107, 31] on span "Nuzhna Pomosh [GEOGRAPHIC_DATA]" at bounding box center [112, 31] width 50 height 7
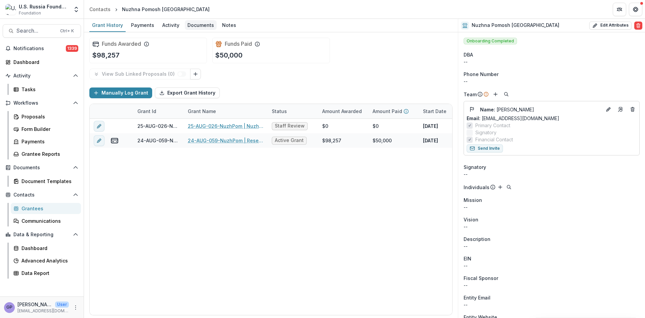
click at [199, 24] on div "Documents" at bounding box center [201, 25] width 32 height 10
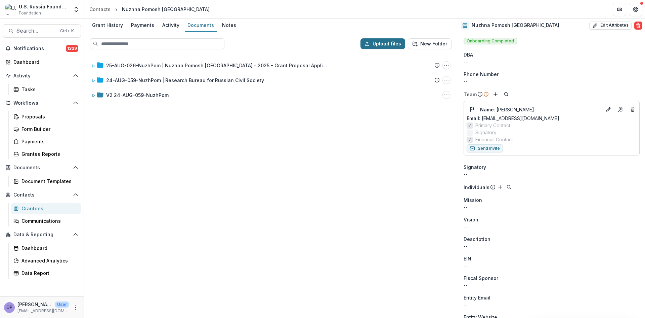
click at [370, 41] on icon "button" at bounding box center [367, 43] width 5 height 5
type input "**********"
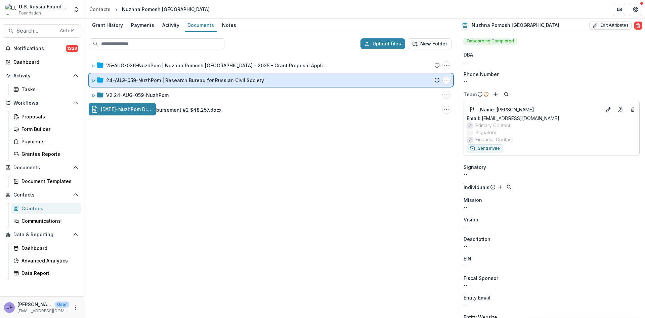
drag, startPoint x: 143, startPoint y: 109, endPoint x: 202, endPoint y: 83, distance: 65.0
click at [202, 83] on div "Upload files New Folder 25-AUG-026-NuzhPom | Nuzhna Pomosh [GEOGRAPHIC_DATA] - …" at bounding box center [271, 174] width 374 height 285
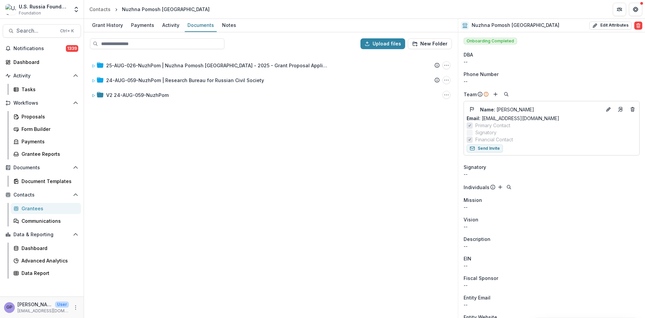
click at [221, 208] on div "25-AUG-026-NuzhPom | Nuzhna Pomosh [GEOGRAPHIC_DATA] - 2025 - Grant Proposal Ap…" at bounding box center [271, 185] width 373 height 262
click at [31, 115] on div "Proposals" at bounding box center [49, 116] width 54 height 7
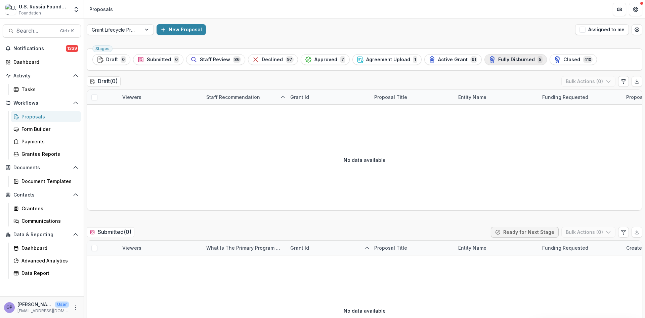
click at [498, 59] on span "Fully Disbursed" at bounding box center [516, 60] width 37 height 6
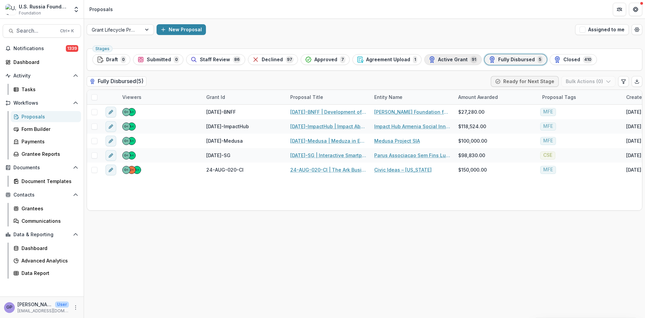
click at [438, 59] on span "Active Grant" at bounding box center [453, 60] width 30 height 6
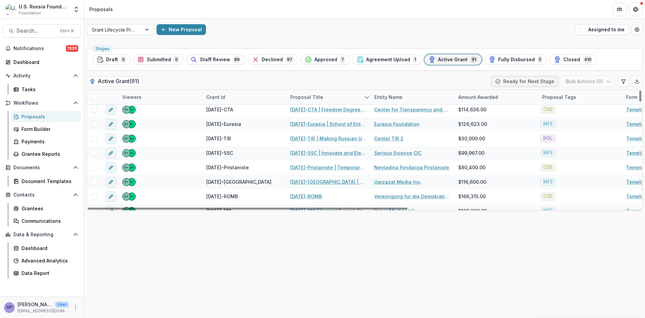
scroll to position [851, 0]
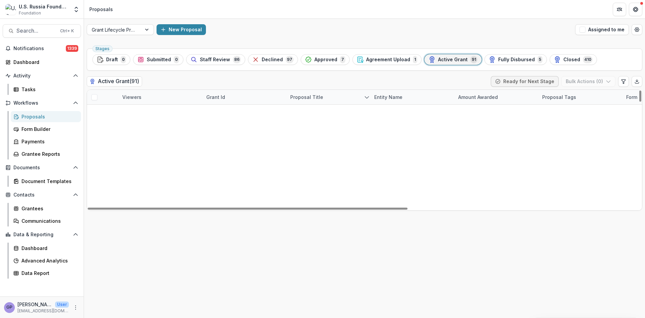
scroll to position [907, 0]
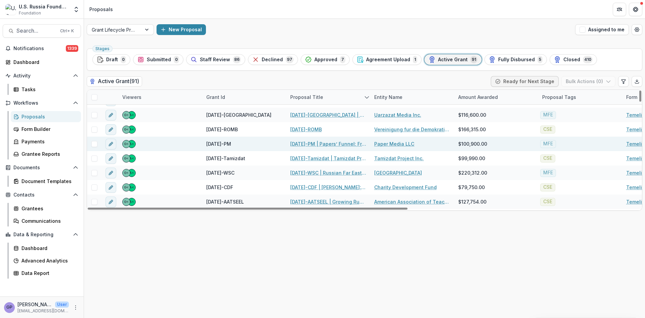
click at [314, 141] on link "[DATE]-PM | Papers’ Funnel: From the Emigrant Community Media to the Commercial…" at bounding box center [328, 143] width 76 height 7
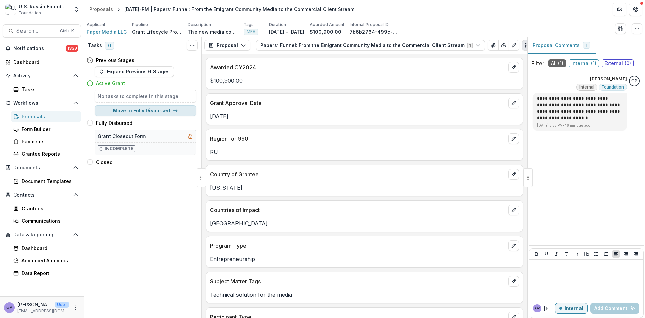
click at [167, 108] on button "Move to Fully Disbursed" at bounding box center [145, 110] width 101 height 11
select select "**********"
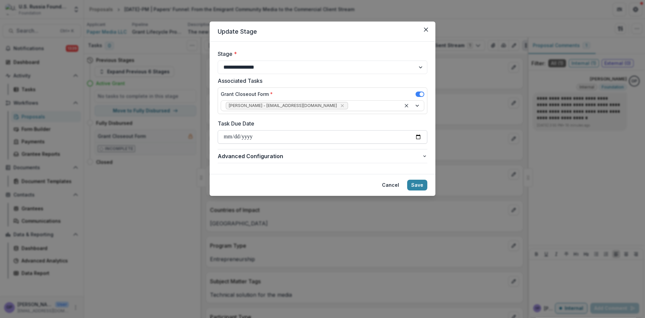
click at [420, 136] on input "Task Due Date" at bounding box center [323, 136] width 210 height 13
type input "**********"
click at [420, 185] on button "Save" at bounding box center [417, 184] width 20 height 11
